Goal: Information Seeking & Learning: Learn about a topic

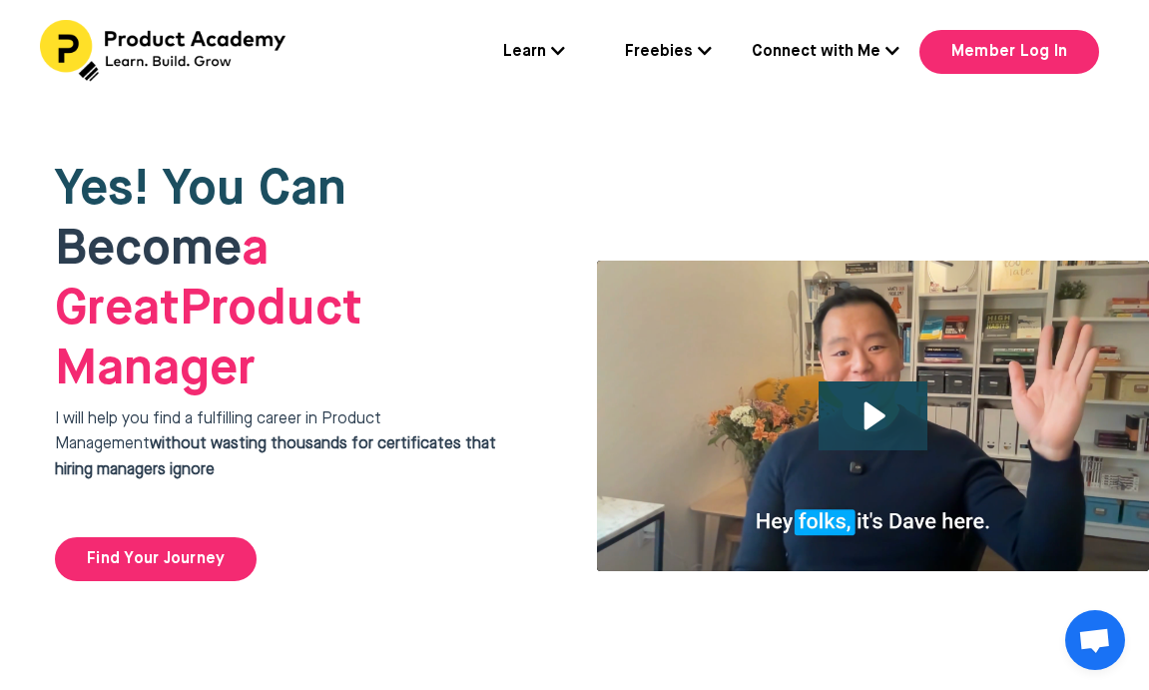
click at [789, 53] on link "Connect with Me" at bounding box center [826, 53] width 148 height 26
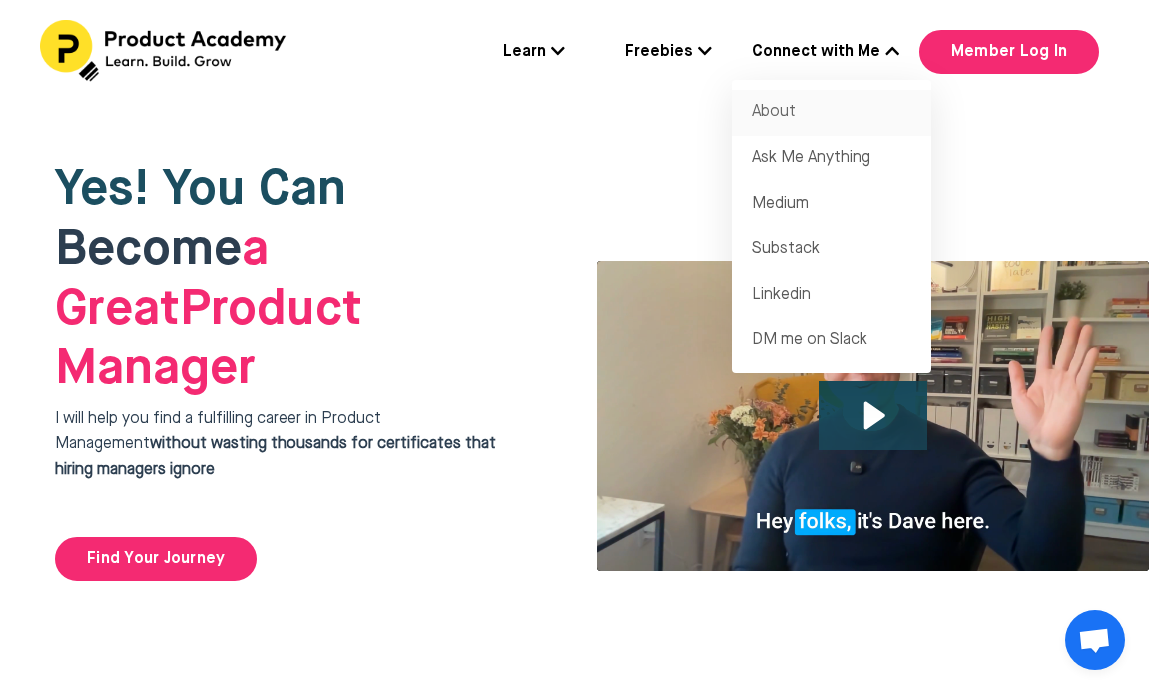
click at [779, 109] on link "About" at bounding box center [832, 113] width 200 height 46
